Goal: Information Seeking & Learning: Check status

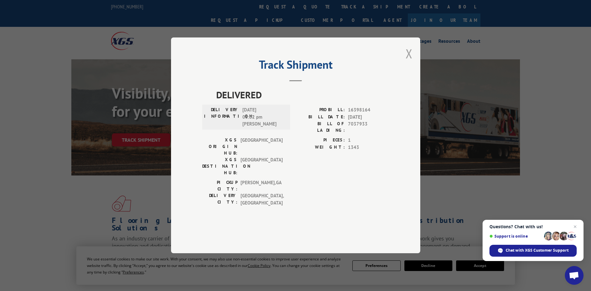
click at [410, 62] on button "Close modal" at bounding box center [409, 53] width 7 height 17
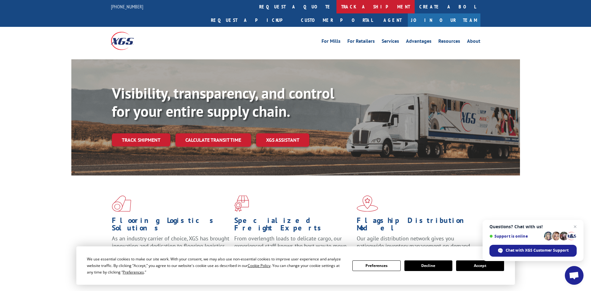
click at [337, 10] on link "track a shipment" at bounding box center [376, 6] width 78 height 13
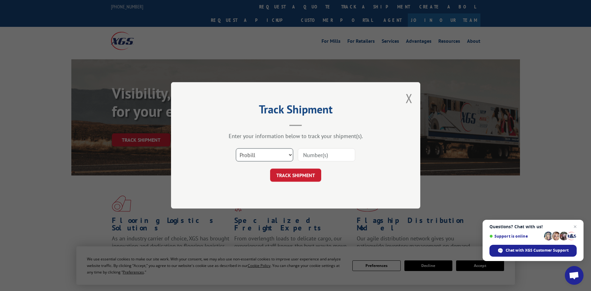
click at [287, 156] on select "Select category... Probill BOL PO" at bounding box center [264, 154] width 57 height 13
select select "bol"
click at [236, 148] on select "Select category... Probill BOL PO" at bounding box center [264, 154] width 57 height 13
click at [318, 156] on input at bounding box center [326, 154] width 57 height 13
type input "2589545"
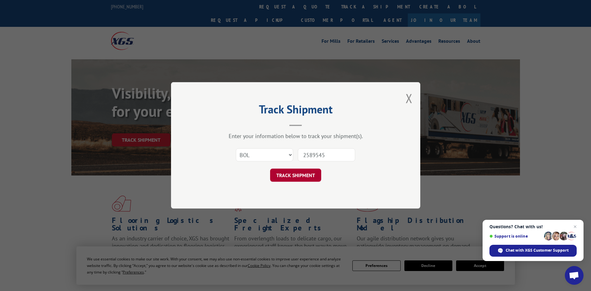
click at [306, 175] on button "TRACK SHIPMENT" at bounding box center [295, 175] width 51 height 13
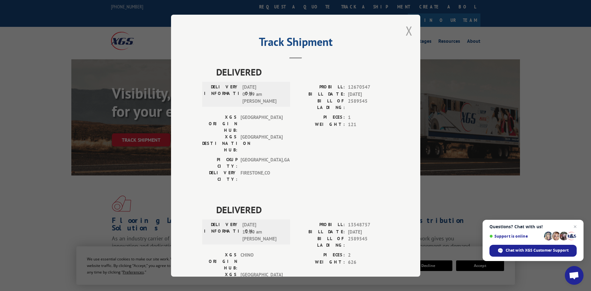
click at [407, 32] on button "Close modal" at bounding box center [409, 30] width 7 height 17
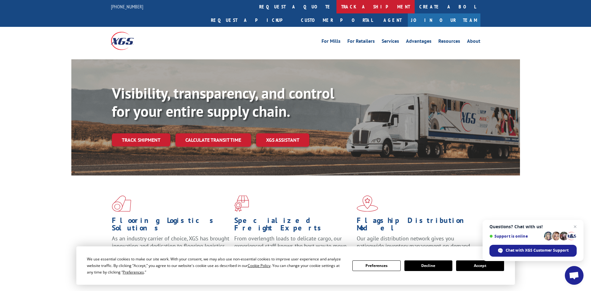
click at [337, 4] on link "track a shipment" at bounding box center [376, 6] width 78 height 13
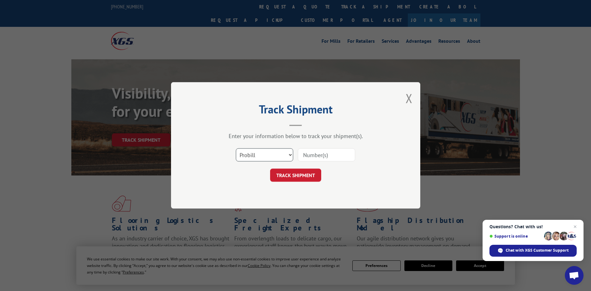
click at [279, 159] on select "Select category... Probill BOL PO" at bounding box center [264, 154] width 57 height 13
select select "bol"
click at [236, 148] on select "Select category... Probill BOL PO" at bounding box center [264, 154] width 57 height 13
click at [319, 151] on input at bounding box center [326, 154] width 57 height 13
type input "7051795"
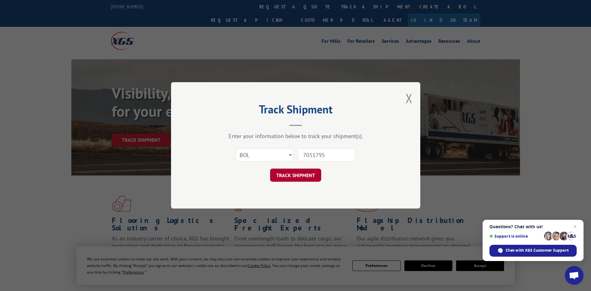
click at [303, 180] on button "TRACK SHIPMENT" at bounding box center [295, 175] width 51 height 13
